Goal: Transaction & Acquisition: Purchase product/service

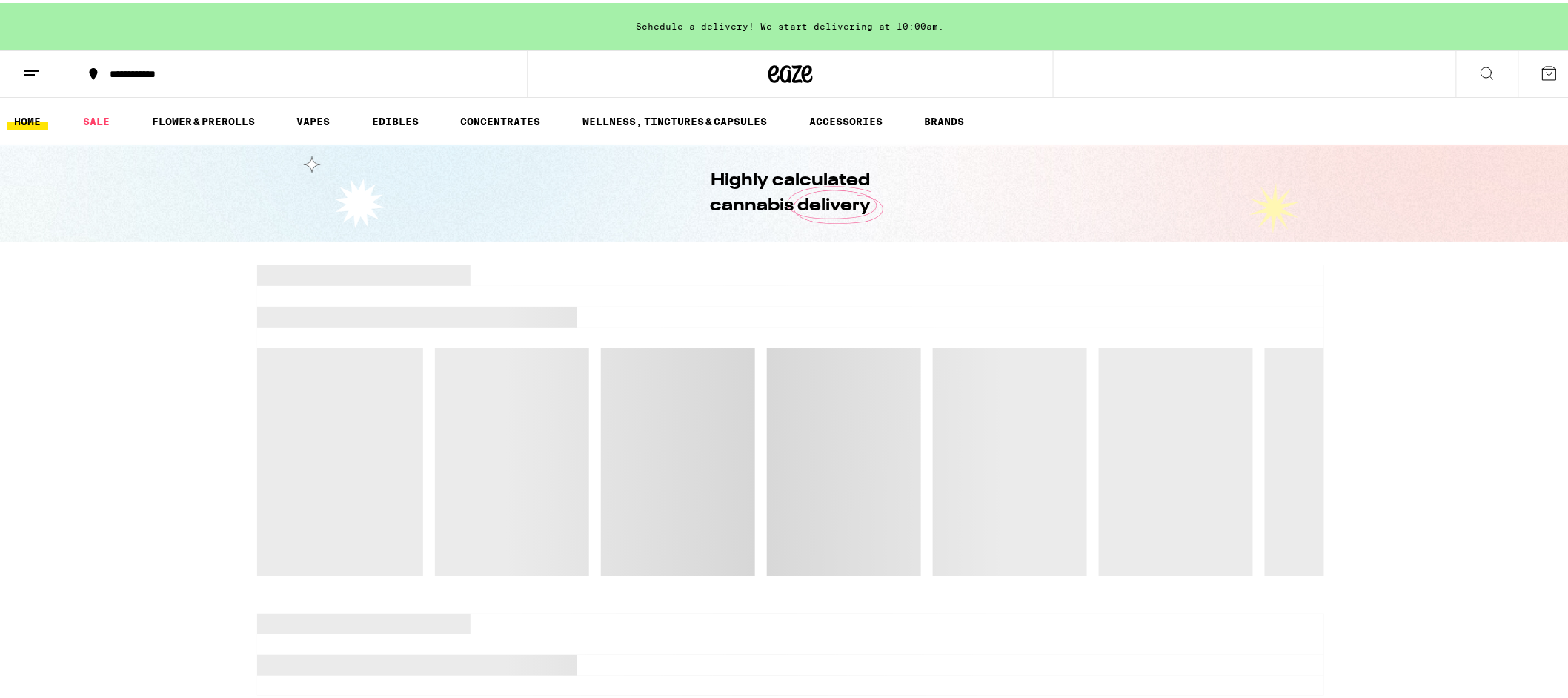
click at [1479, 69] on icon at bounding box center [1487, 70] width 18 height 18
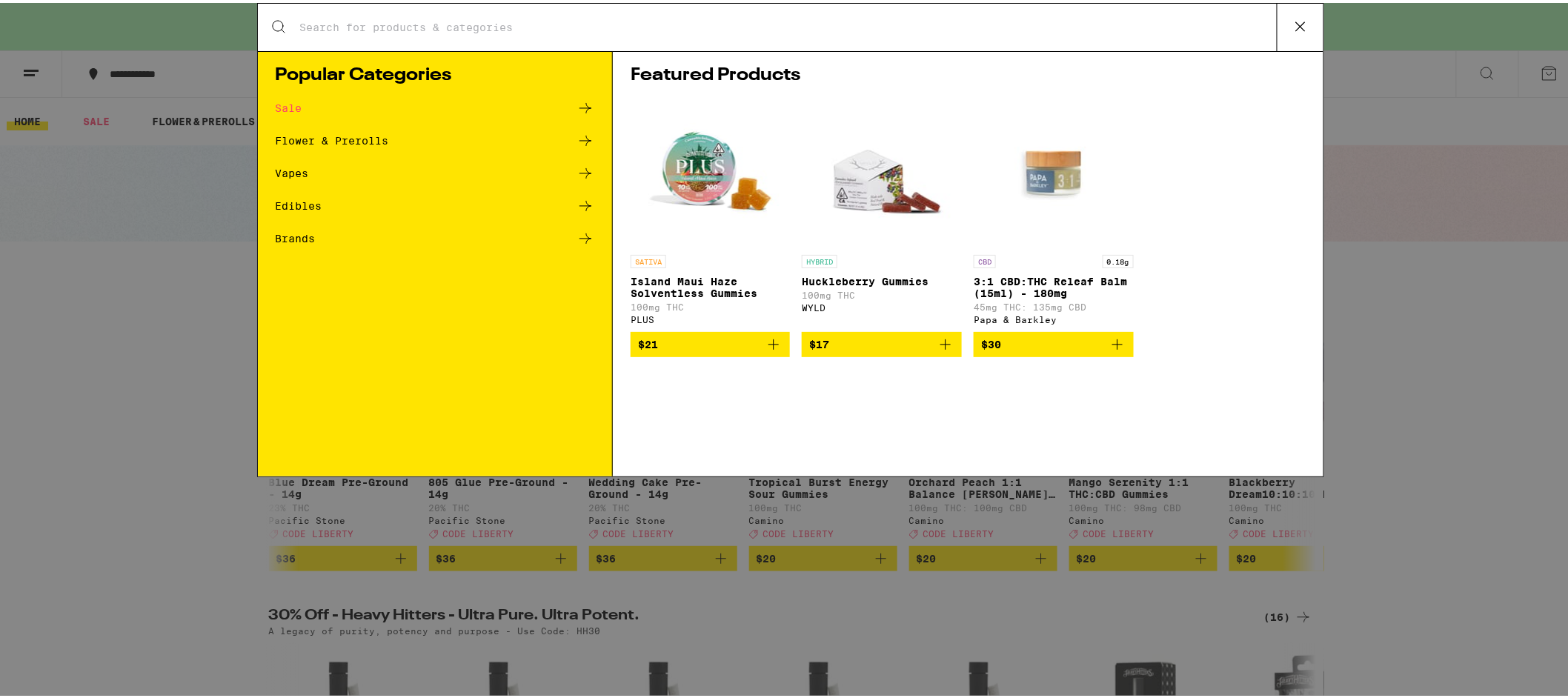
click at [652, 6] on div "Search for Products" at bounding box center [791, 24] width 1066 height 47
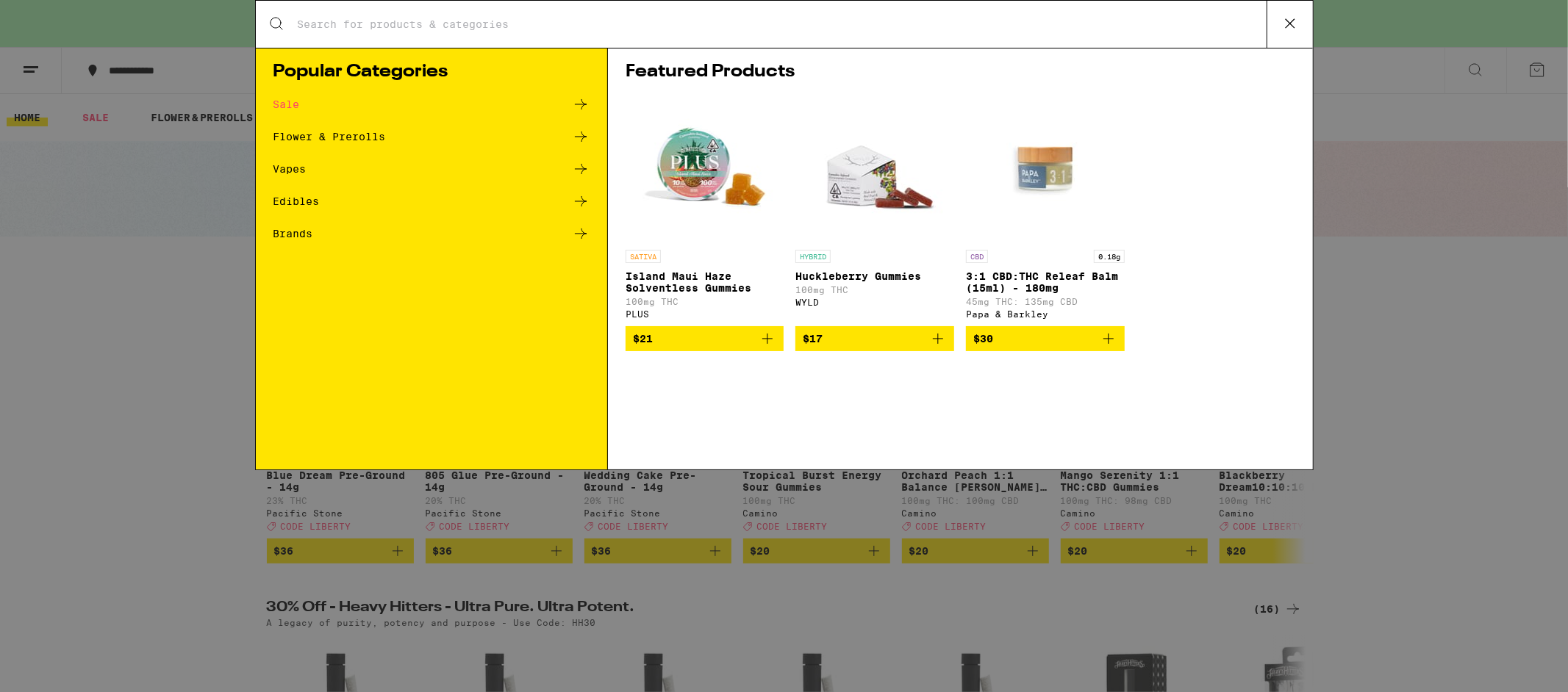
click at [646, 16] on div "Search for Products" at bounding box center [785, 24] width 1057 height 47
click at [336, 24] on input "Search for Products" at bounding box center [781, 24] width 969 height 13
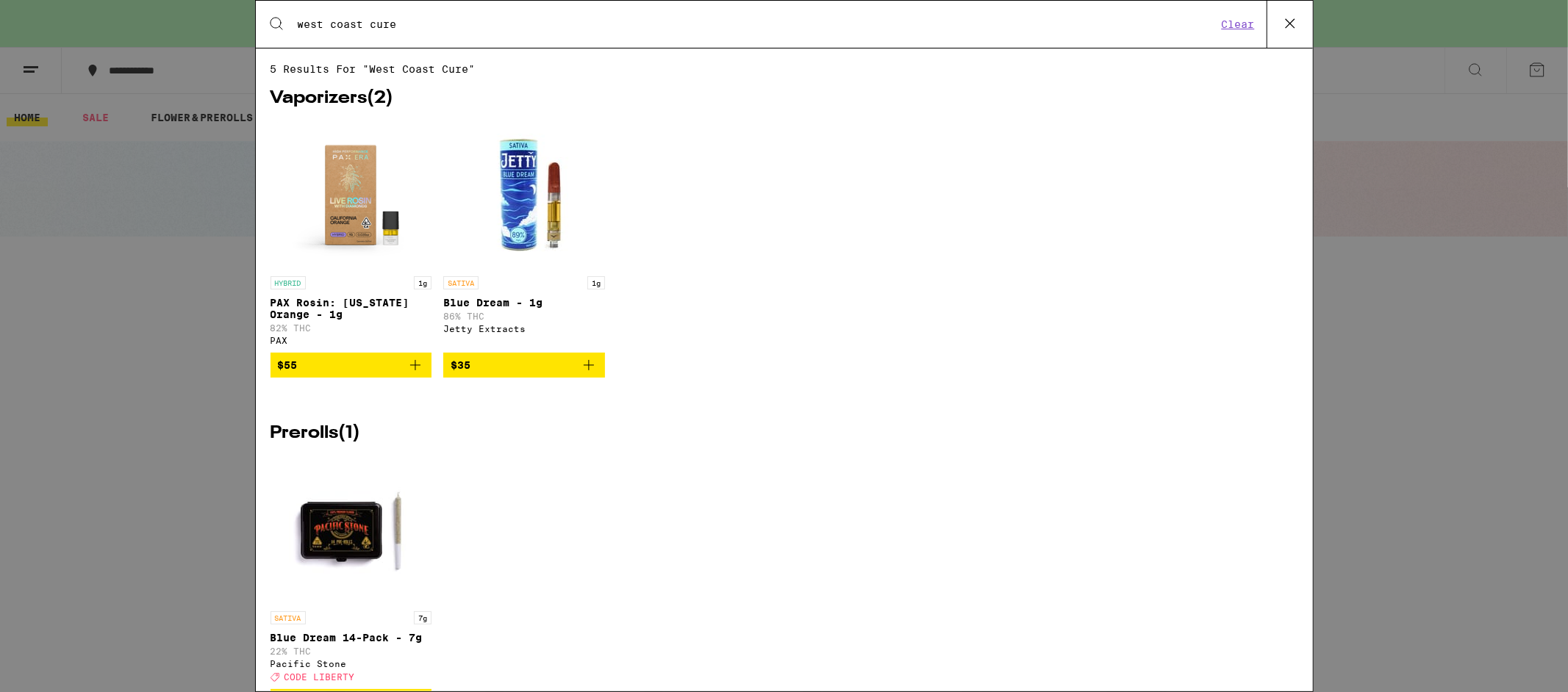
type input "west coast cure"
click at [1291, 27] on icon at bounding box center [1290, 23] width 22 height 22
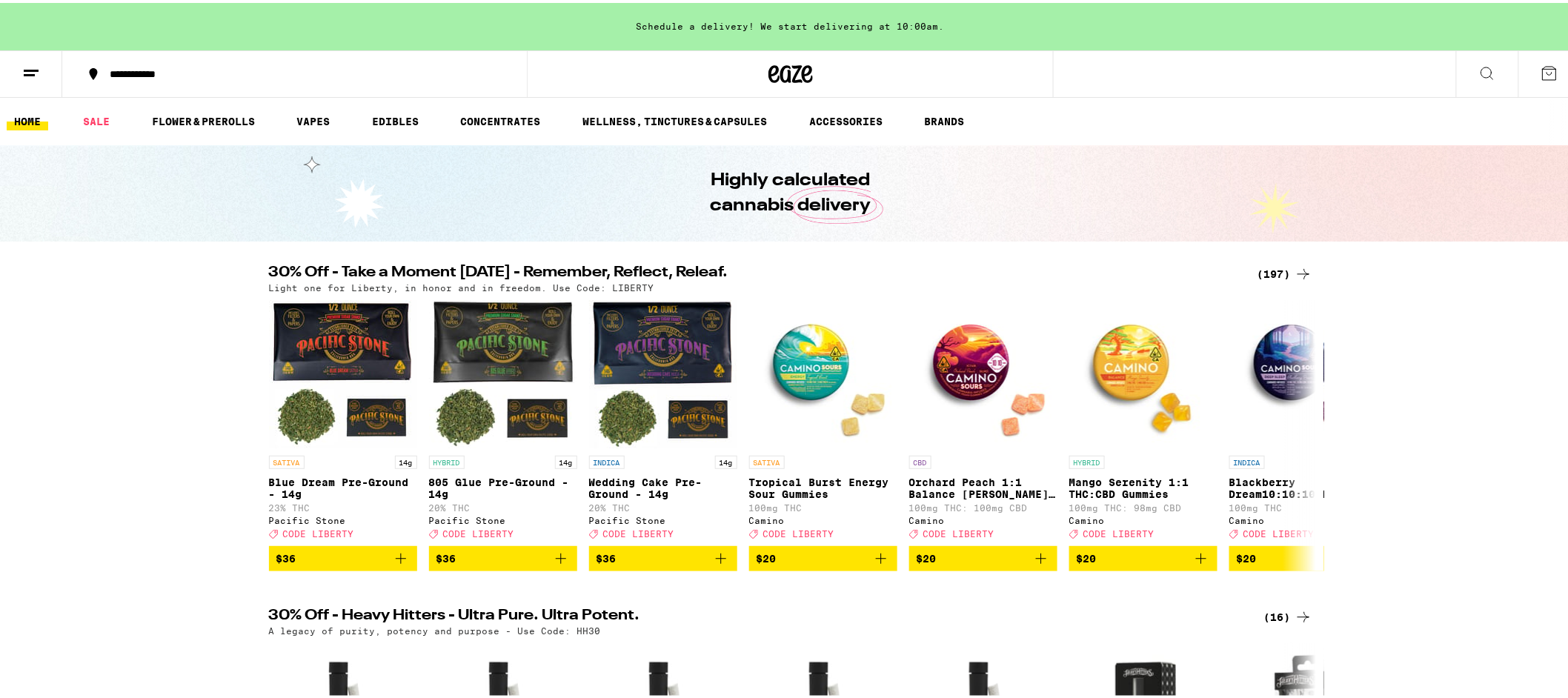
click at [1486, 58] on button at bounding box center [1486, 71] width 62 height 46
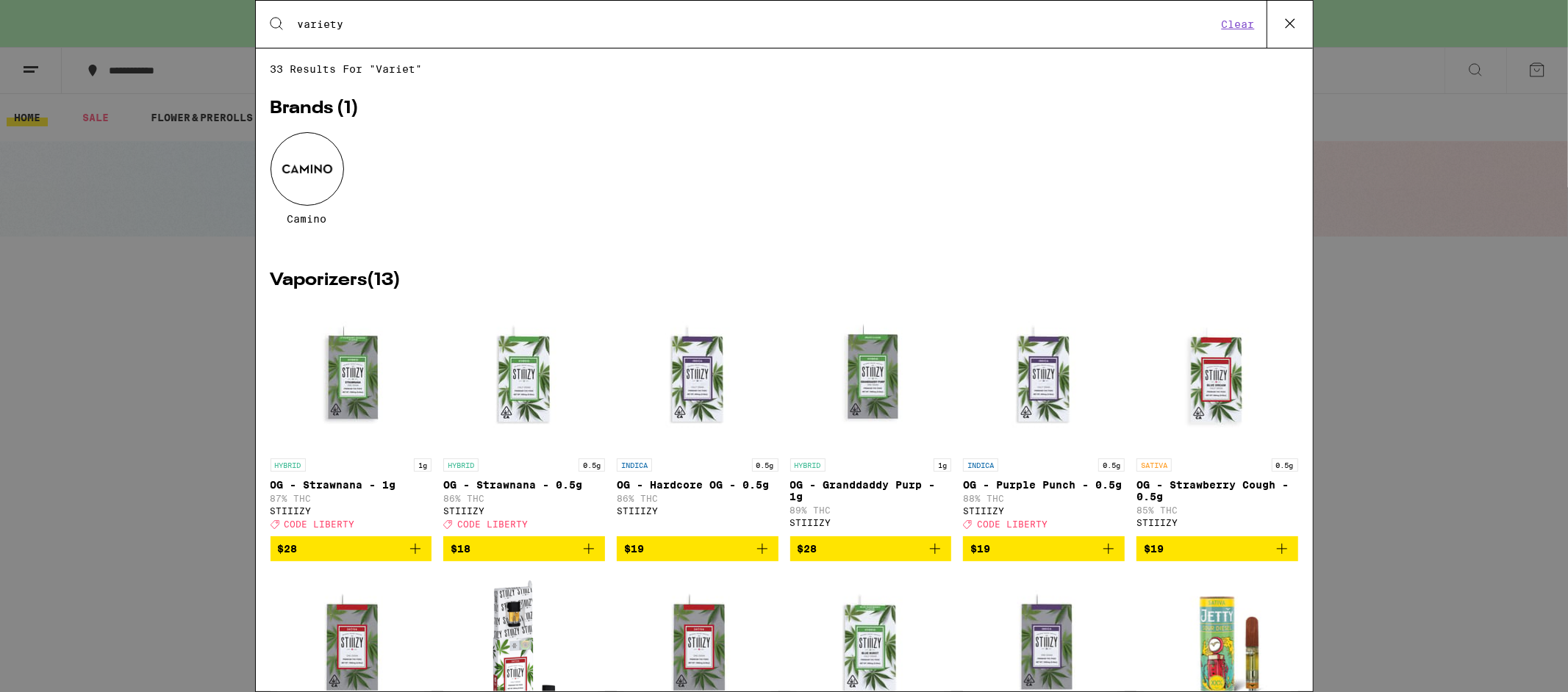
type input "variety"
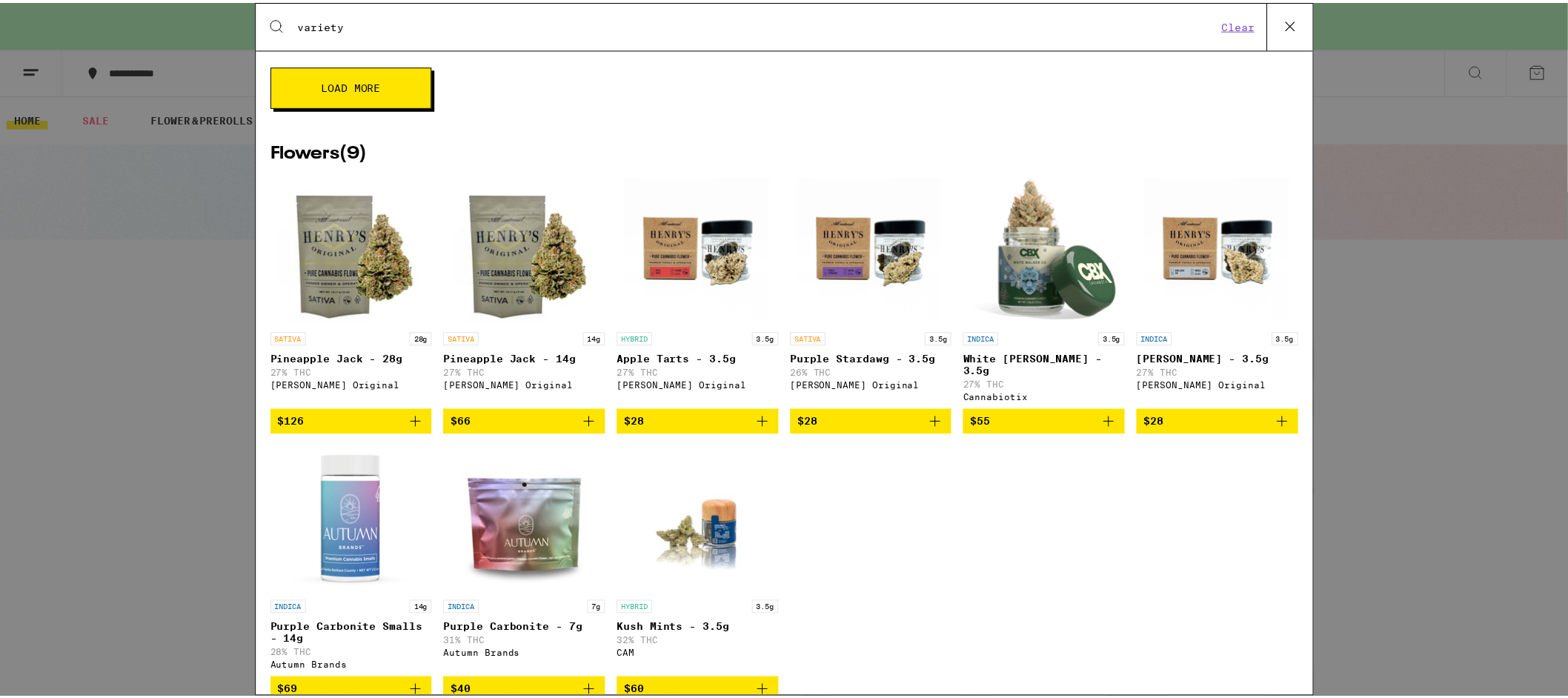
scroll to position [841, 0]
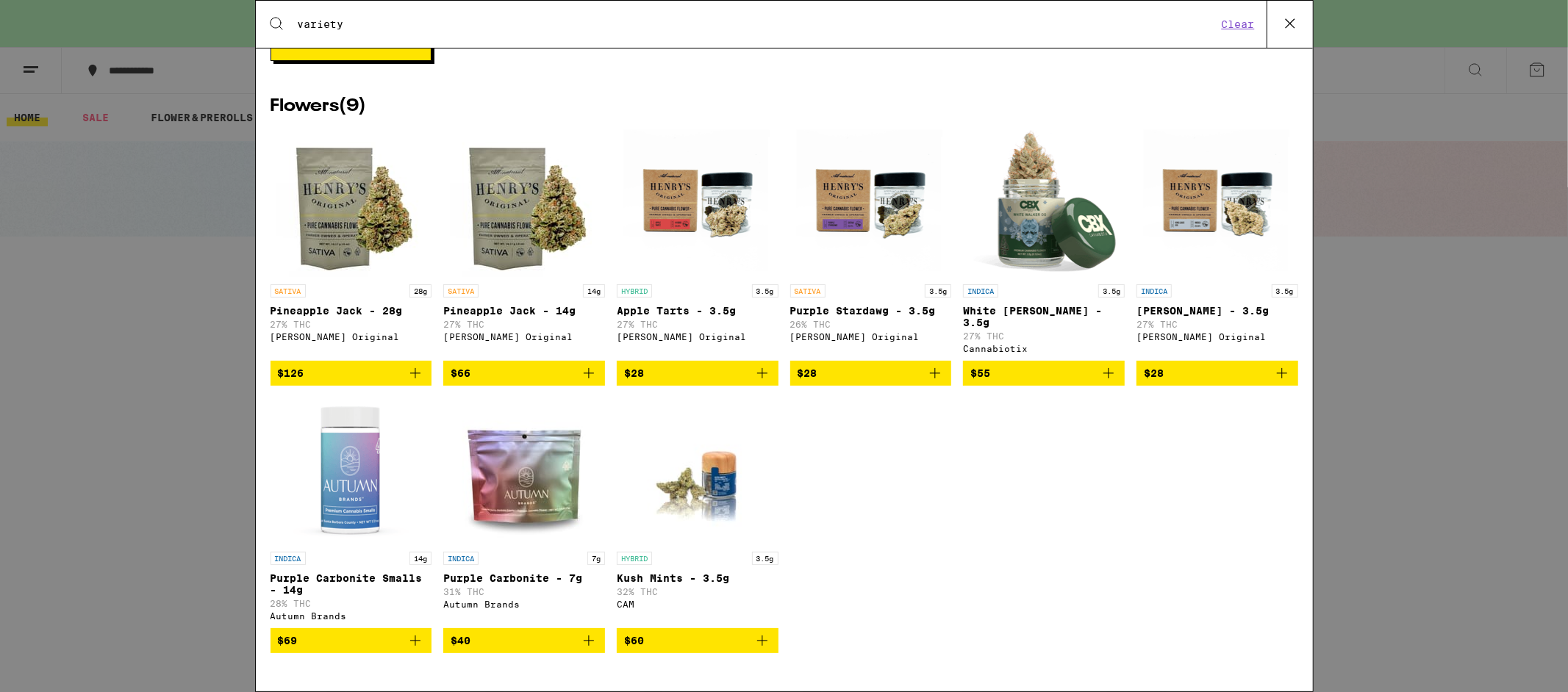
click at [779, 440] on div "SATIVA 28g Pineapple Jack - 28g 27% THC Henry's Original $126 SATIVA 14g Pineap…" at bounding box center [784, 402] width 1028 height 546
click at [1384, 364] on div "Search for Products variety Clear 32 results for "variety" Brands ( 1 ) Camino …" at bounding box center [784, 346] width 1568 height 692
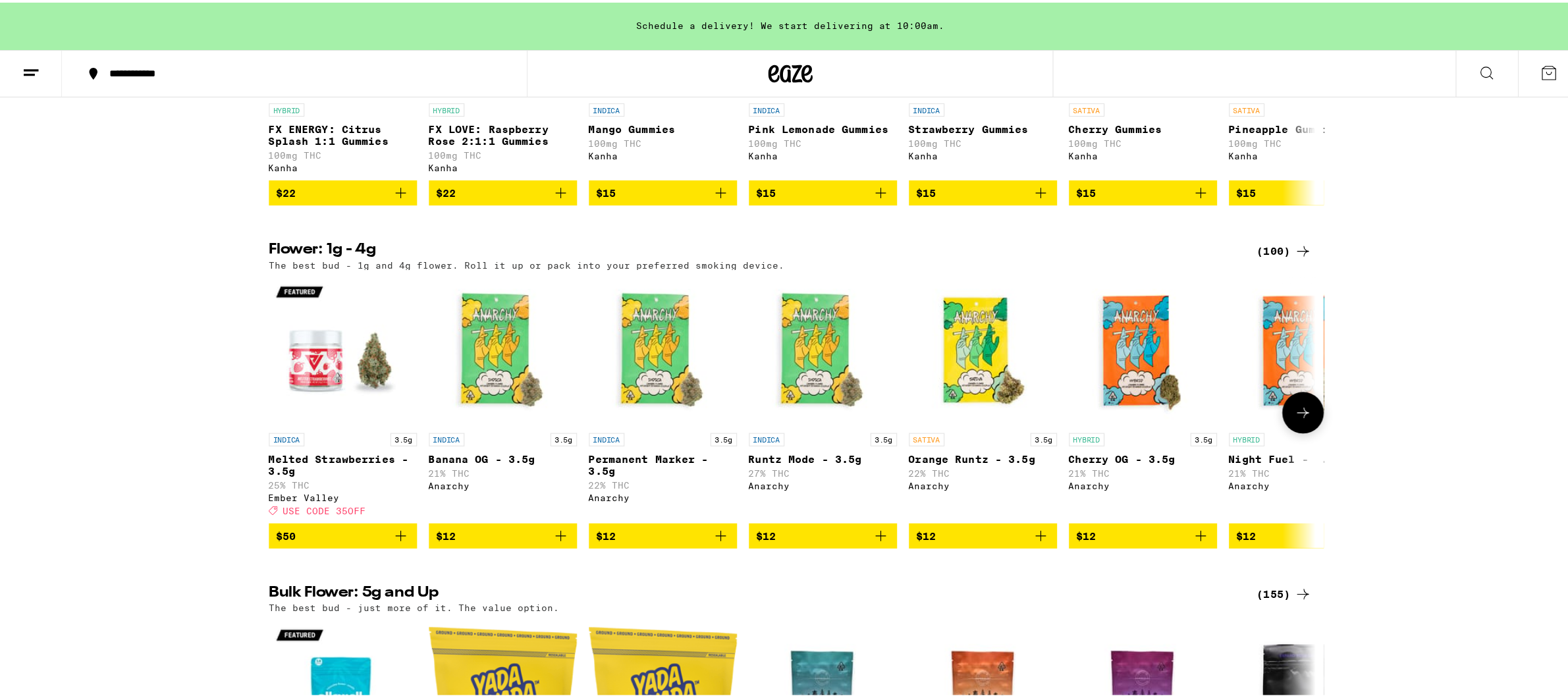
scroll to position [1106, 0]
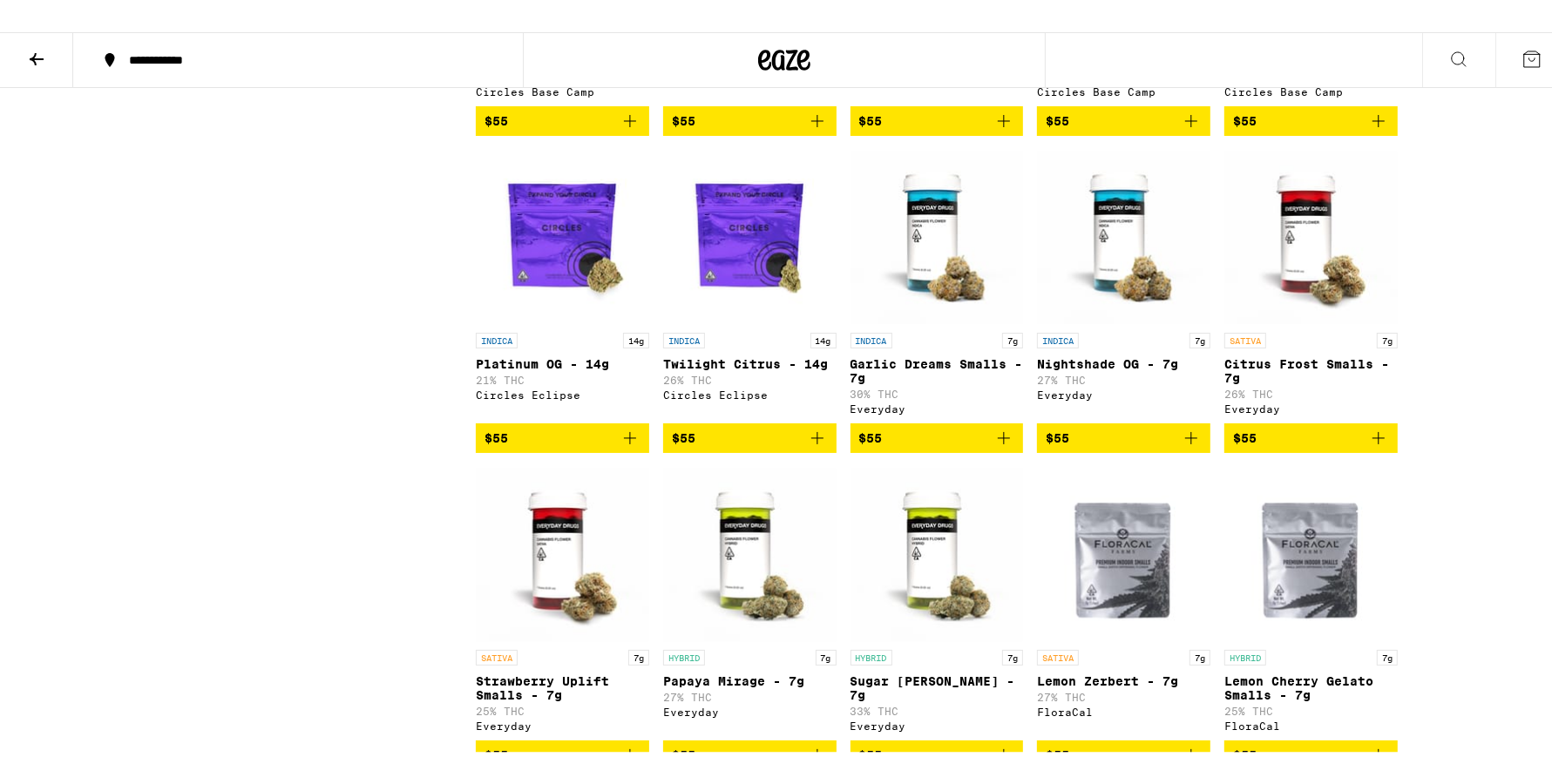
scroll to position [4223, 0]
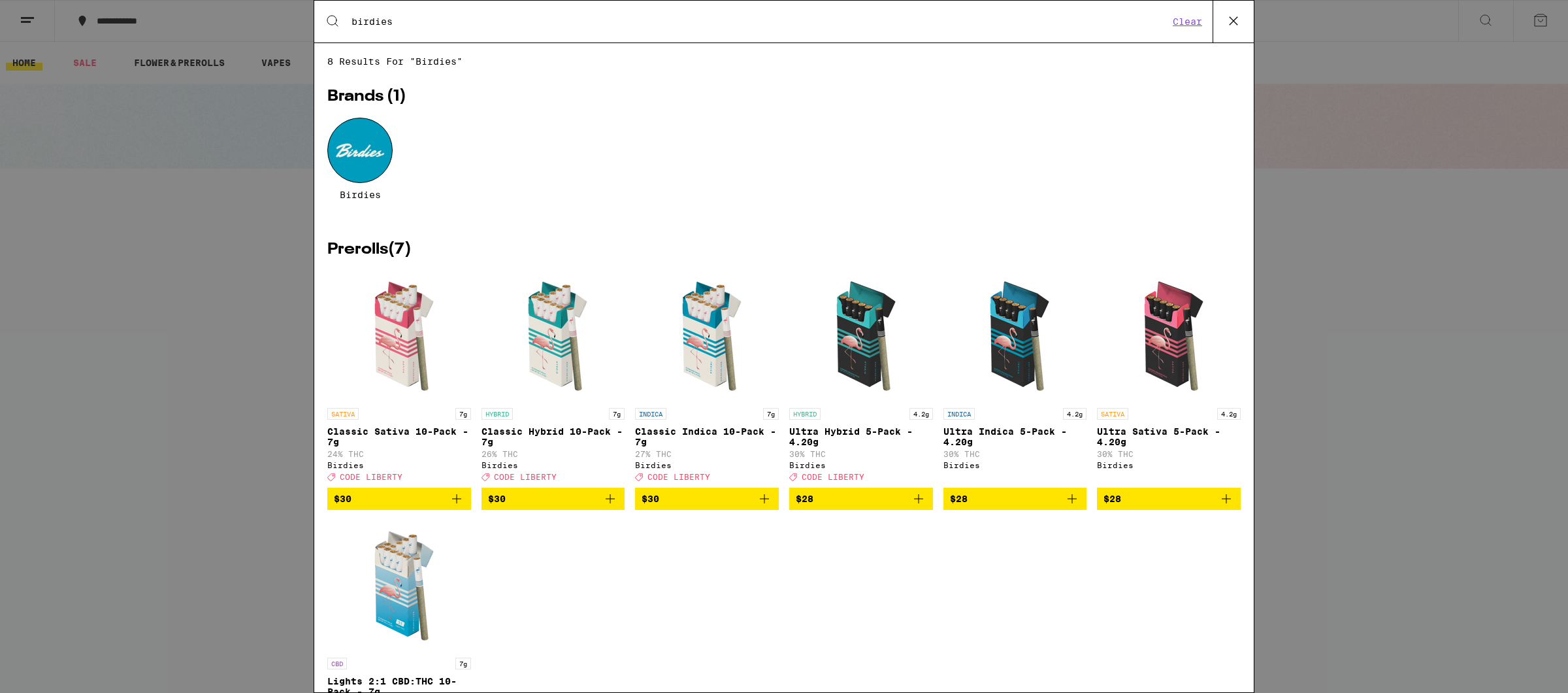
type input "birdies"
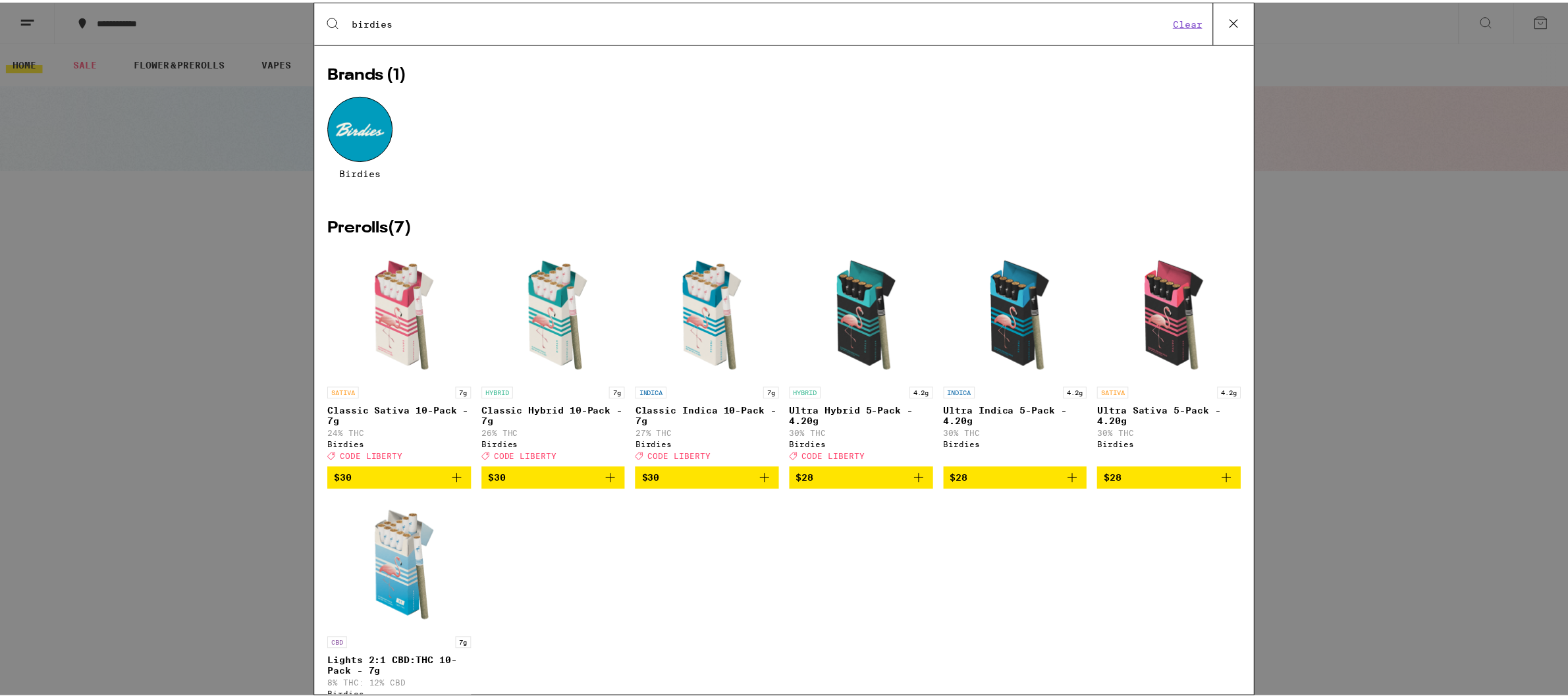
scroll to position [100, 0]
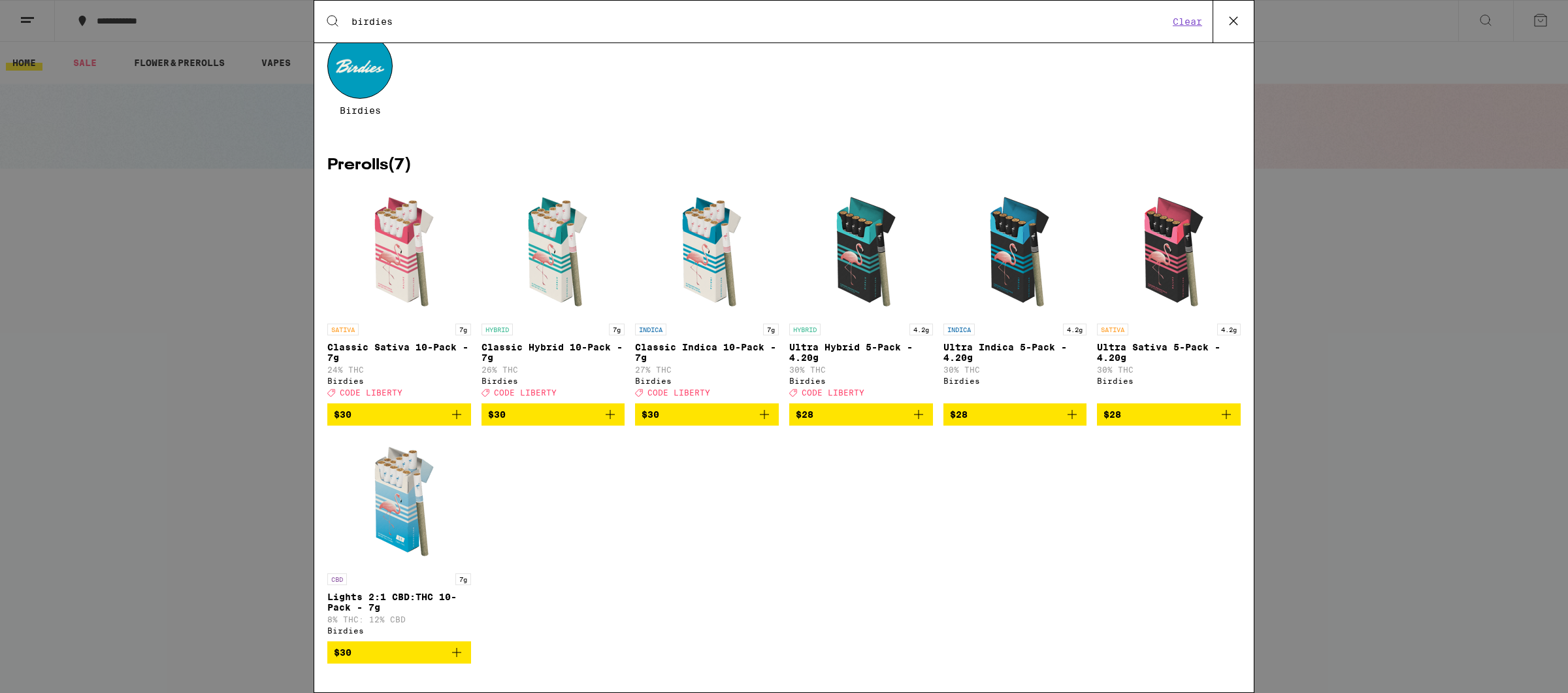
click at [668, 388] on span "CODE LIBERTY" at bounding box center [679, 393] width 63 height 8
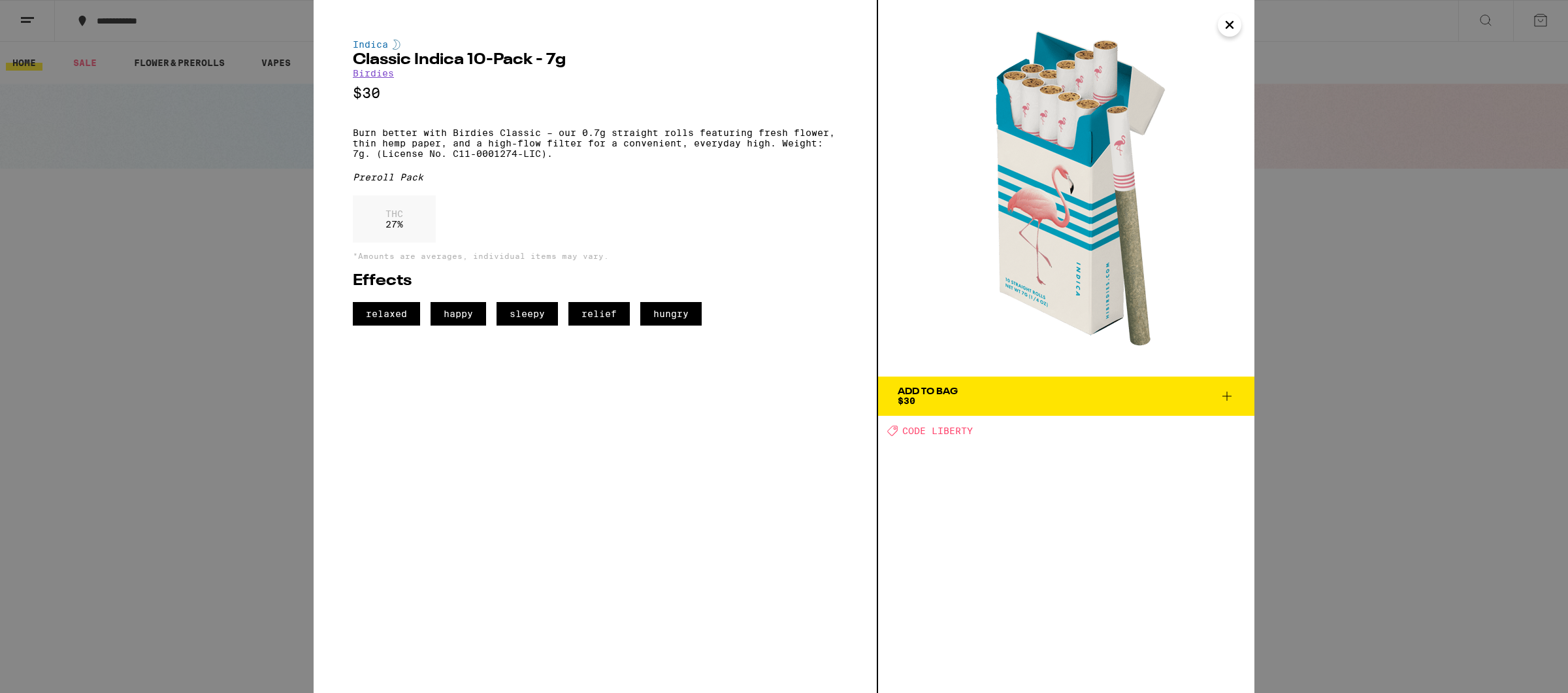
click at [1230, 23] on icon "Close" at bounding box center [1229, 24] width 6 height 6
